Goal: Check status: Check status

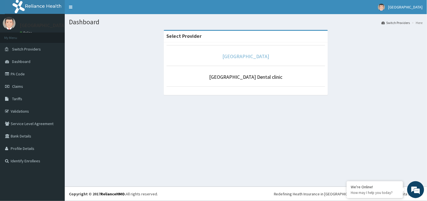
click at [239, 58] on link "[GEOGRAPHIC_DATA]" at bounding box center [246, 56] width 47 height 6
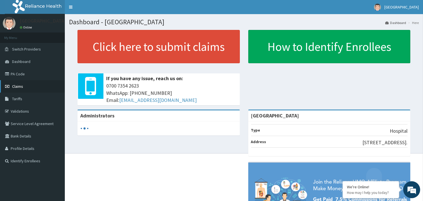
click at [18, 85] on span "Claims" at bounding box center [17, 86] width 11 height 5
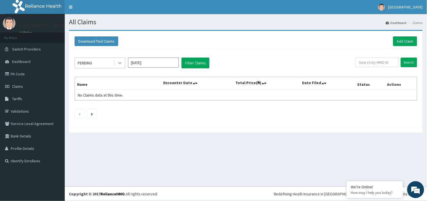
click at [120, 63] on icon at bounding box center [120, 63] width 6 height 6
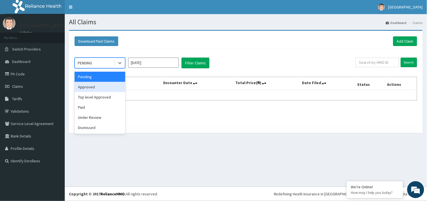
click at [96, 87] on div "Approved" at bounding box center [100, 87] width 51 height 10
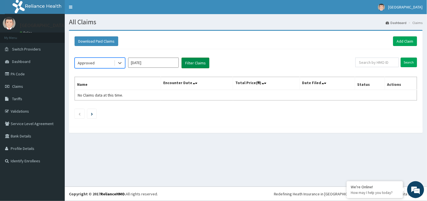
click at [193, 64] on button "Filter Claims" at bounding box center [196, 62] width 28 height 11
click at [192, 64] on button "Filter Claims" at bounding box center [196, 62] width 28 height 11
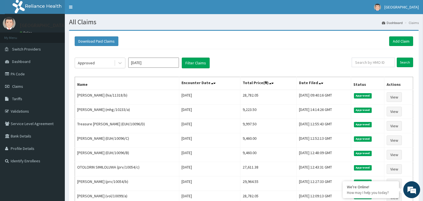
click at [256, 39] on div "Download Paid Claims Add Claim" at bounding box center [244, 41] width 338 height 10
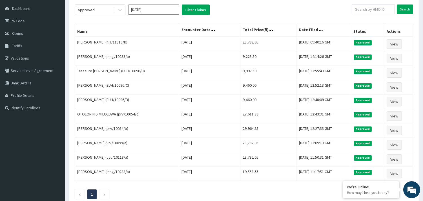
scroll to position [52, 0]
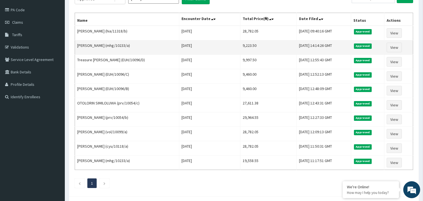
click at [365, 51] on td "Approved" at bounding box center [367, 47] width 33 height 14
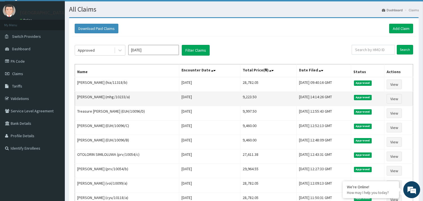
scroll to position [0, 0]
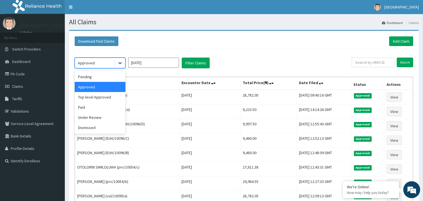
click at [118, 63] on icon at bounding box center [120, 63] width 6 height 6
click at [105, 99] on div "Top level Approved" at bounding box center [100, 97] width 51 height 10
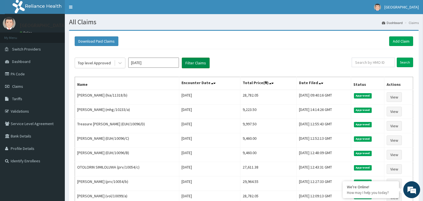
click at [188, 65] on button "Filter Claims" at bounding box center [196, 62] width 28 height 11
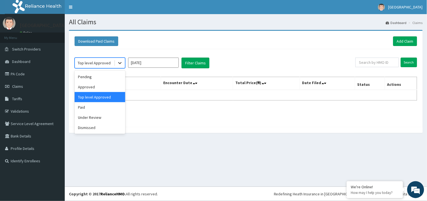
click at [120, 63] on icon at bounding box center [119, 63] width 3 height 2
click at [99, 117] on div "Under Review" at bounding box center [100, 117] width 51 height 10
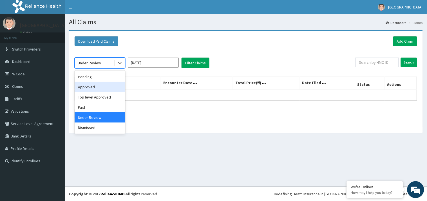
click at [97, 88] on div "Approved" at bounding box center [100, 87] width 51 height 10
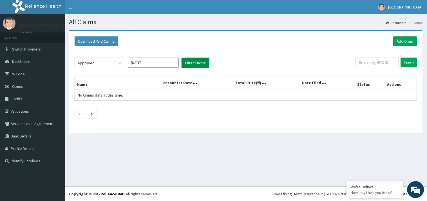
click at [196, 64] on button "Filter Claims" at bounding box center [196, 62] width 28 height 11
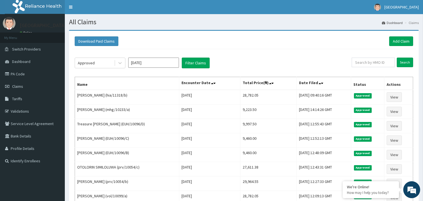
click at [235, 68] on div "Approved Sep 2025 Filter Claims" at bounding box center [213, 62] width 277 height 11
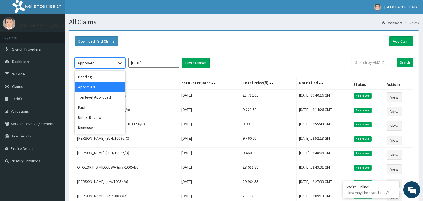
click at [120, 63] on icon at bounding box center [119, 63] width 3 height 2
click at [99, 119] on div "Under Review" at bounding box center [100, 117] width 51 height 10
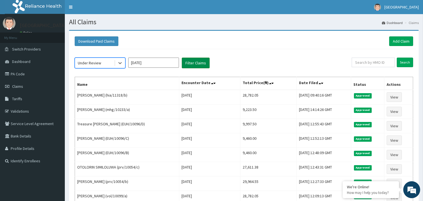
click at [198, 63] on button "Filter Claims" at bounding box center [196, 62] width 28 height 11
click at [193, 63] on button "Filter Claims" at bounding box center [196, 62] width 28 height 11
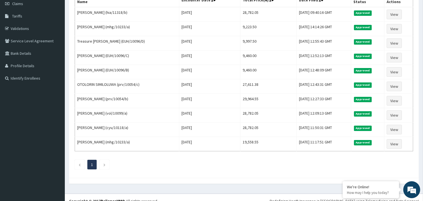
scroll to position [90, 0]
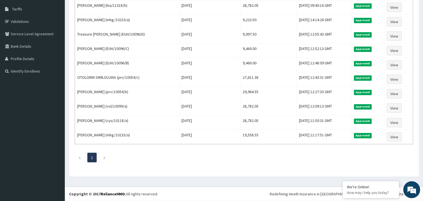
click at [344, 166] on div "Under Review Sep 2025 Filter Claims Search Name Encounter Date Total Price(₦) D…" at bounding box center [244, 63] width 344 height 208
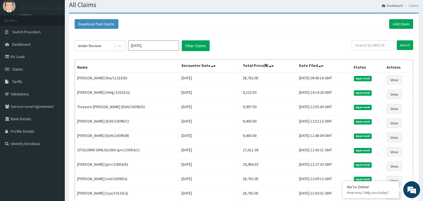
scroll to position [0, 0]
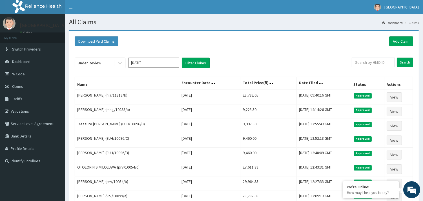
click at [242, 51] on div "Under Review Sep 2025 Filter Claims Search Name Encounter Date Total Price(₦) D…" at bounding box center [244, 153] width 344 height 208
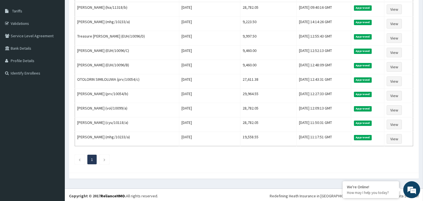
scroll to position [90, 0]
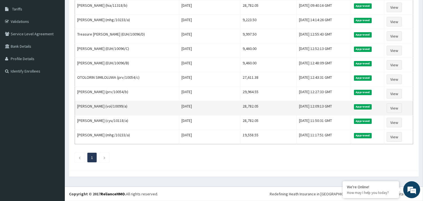
click at [248, 111] on td "28,782.05" at bounding box center [268, 108] width 56 height 14
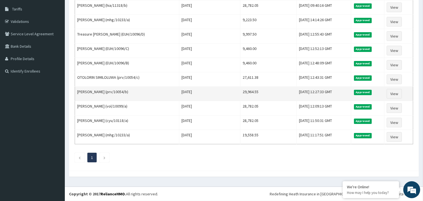
click at [358, 94] on td "Approved" at bounding box center [367, 94] width 33 height 14
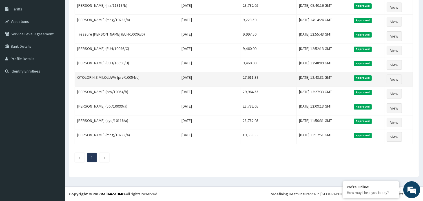
click at [349, 83] on td "Mon, 15 Sep 2025 12:43:31 GMT" at bounding box center [323, 79] width 54 height 14
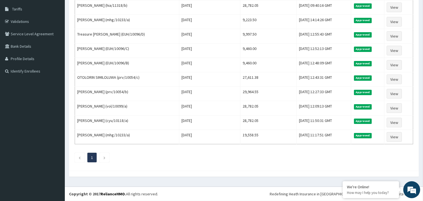
scroll to position [0, 0]
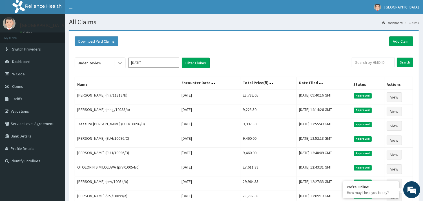
click at [119, 63] on icon at bounding box center [119, 63] width 3 height 2
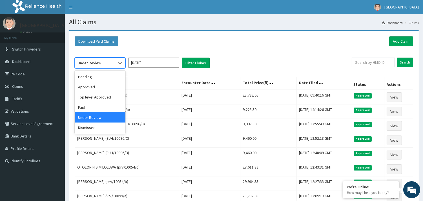
click at [92, 116] on div "Under Review" at bounding box center [100, 117] width 51 height 10
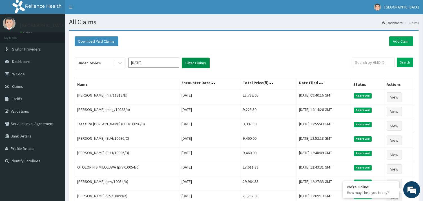
click at [192, 61] on button "Filter Claims" at bounding box center [196, 62] width 28 height 11
click at [191, 63] on button "Filter Claims" at bounding box center [196, 62] width 28 height 11
click at [195, 63] on button "Filter Claims" at bounding box center [196, 62] width 28 height 11
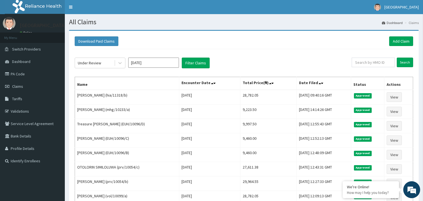
click at [271, 58] on div "Under Review Sep 2025 Filter Claims" at bounding box center [213, 62] width 277 height 11
